Goal: Information Seeking & Learning: Learn about a topic

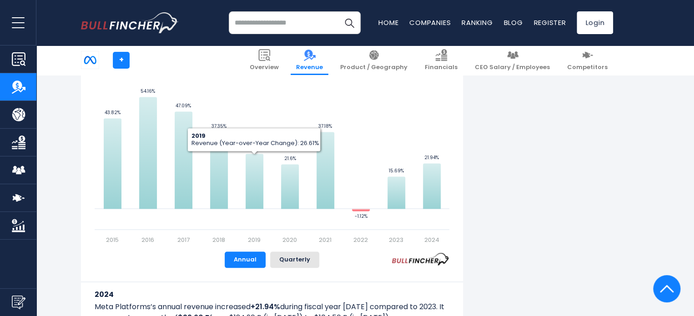
scroll to position [455, 0]
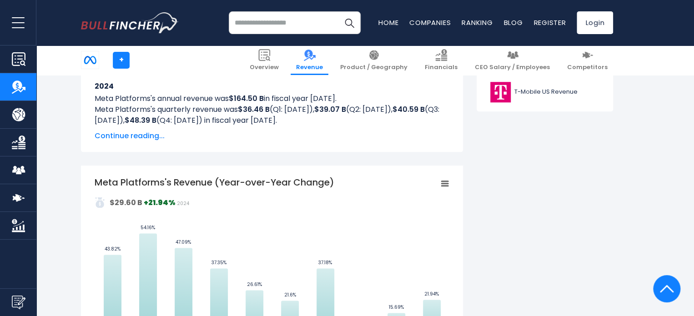
click at [445, 182] on g "Chart context menu" at bounding box center [444, 183] width 13 height 13
click at [445, 182] on div "View Fullscreen Print chart Download PNG Image Download JPEG Image" at bounding box center [413, 226] width 99 height 98
click at [445, 182] on rect "Meta Platforms's Revenue (Year-over-Year Change)" at bounding box center [444, 183] width 13 height 13
click at [445, 182] on div "View Fullscreen Print chart Download PNG Image Download JPEG Image" at bounding box center [413, 226] width 99 height 98
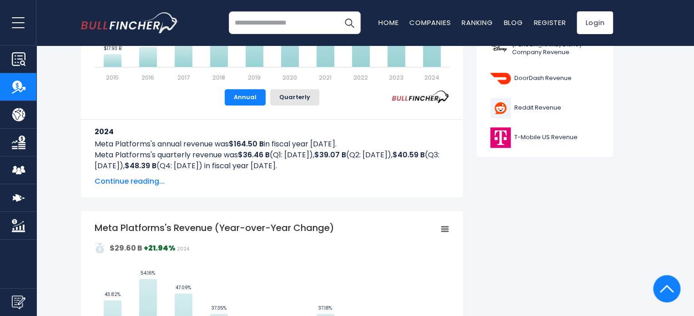
scroll to position [0, 0]
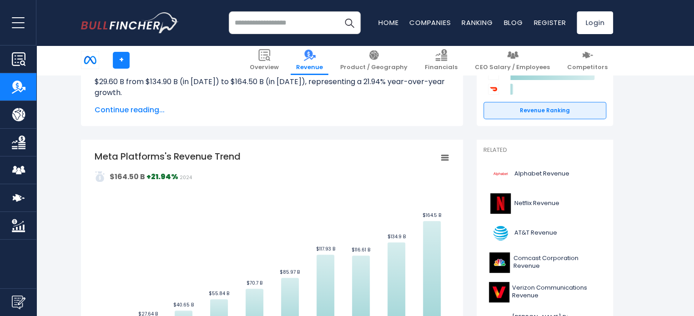
scroll to position [182, 0]
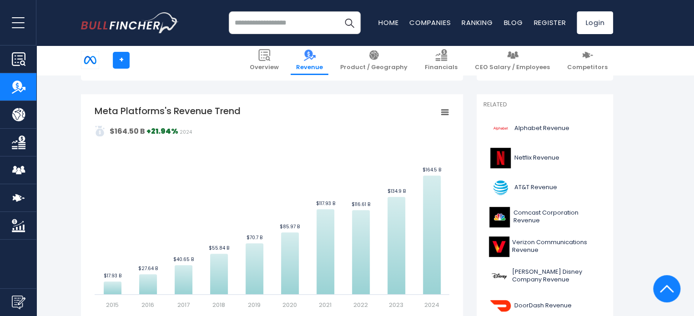
click at [446, 115] on icon "Meta Platforms's Revenue Trend" at bounding box center [445, 112] width 6 height 5
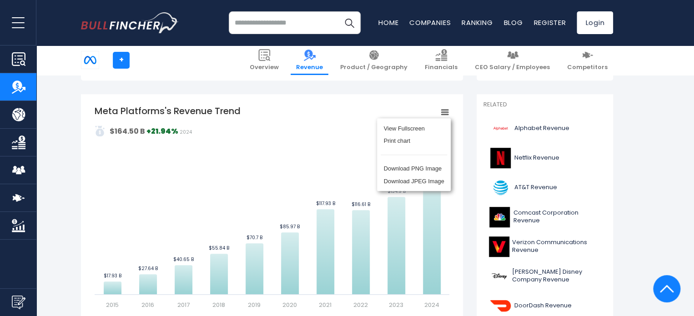
click at [446, 115] on div "View Fullscreen Print chart Download PNG Image Download JPEG Image" at bounding box center [413, 155] width 99 height 98
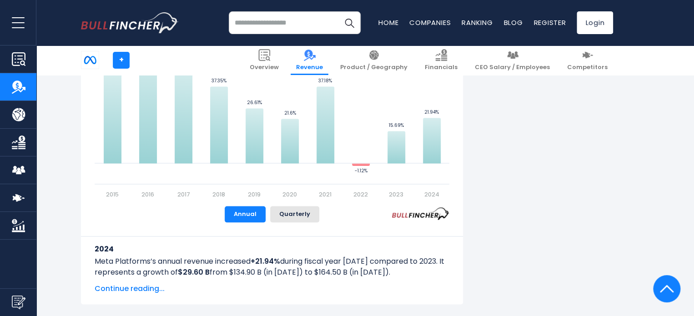
scroll to position [546, 0]
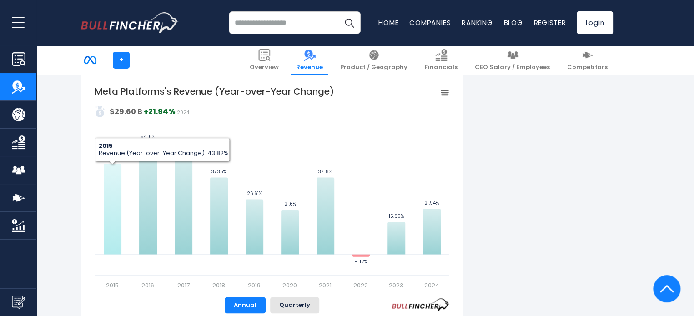
click at [115, 183] on icon "Meta Platforms's Revenue (Year-over-Year Change)" at bounding box center [113, 209] width 18 height 91
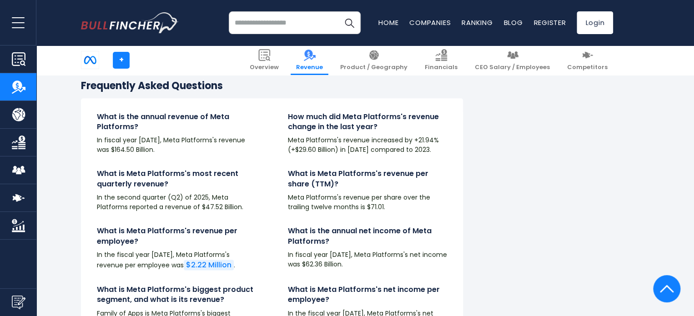
scroll to position [2183, 0]
